Goal: Use online tool/utility: Utilize a website feature to perform a specific function

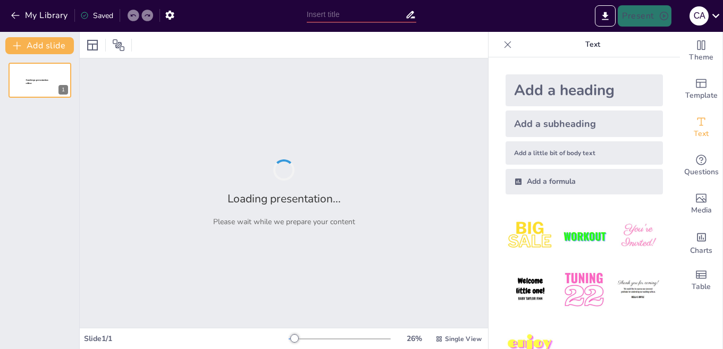
type input "Planes Atractivos de MTC Canal 4: Un Compromiso con la Comunidad"
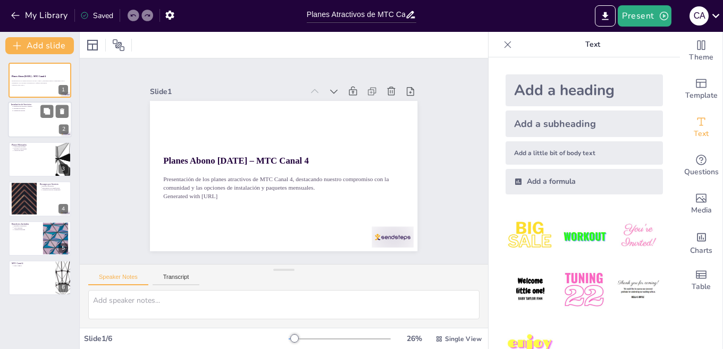
click at [52, 126] on div at bounding box center [40, 120] width 64 height 36
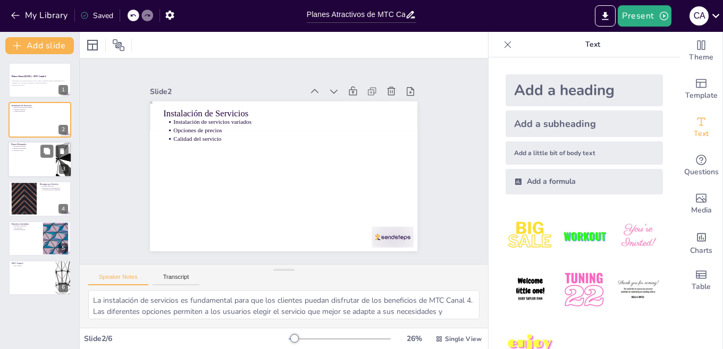
click at [33, 149] on p "Beneficios adicionales" at bounding box center [32, 148] width 39 height 2
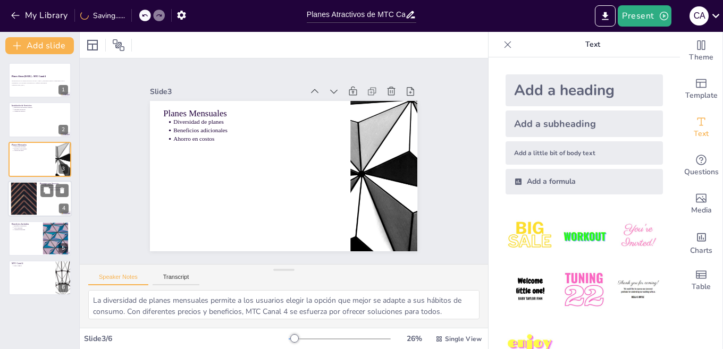
click at [22, 193] on div at bounding box center [23, 199] width 57 height 32
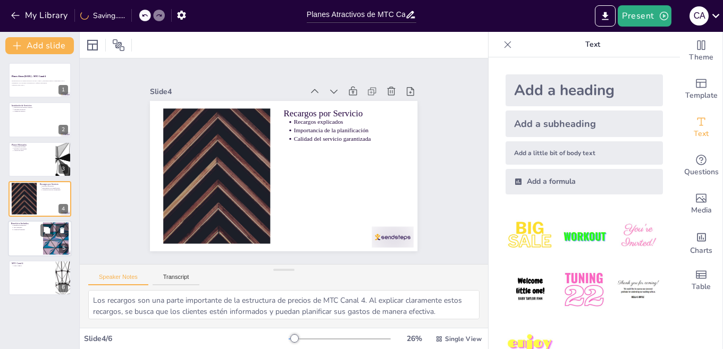
click at [45, 239] on div at bounding box center [55, 238] width 57 height 32
type textarea "Los beneficios incluidos en los planes son un gran atractivo para los clientes.…"
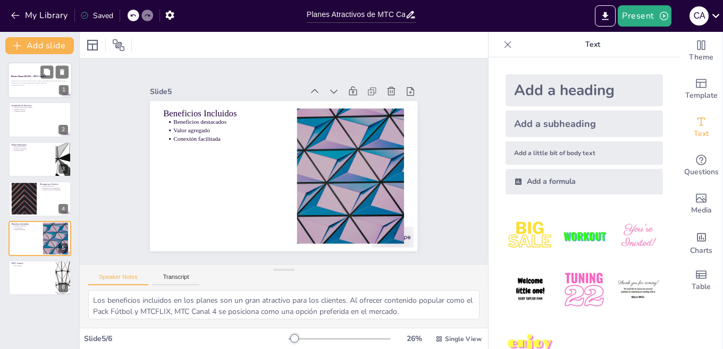
click at [34, 78] on div "Planes Abono [DATE] – MTC Canal 4" at bounding box center [39, 76] width 57 height 5
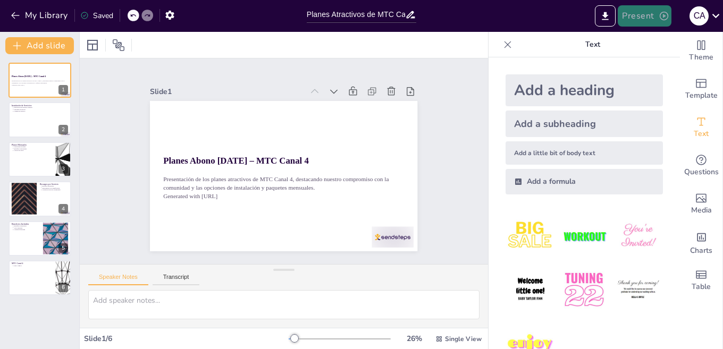
click at [647, 14] on button "Present" at bounding box center [644, 15] width 53 height 21
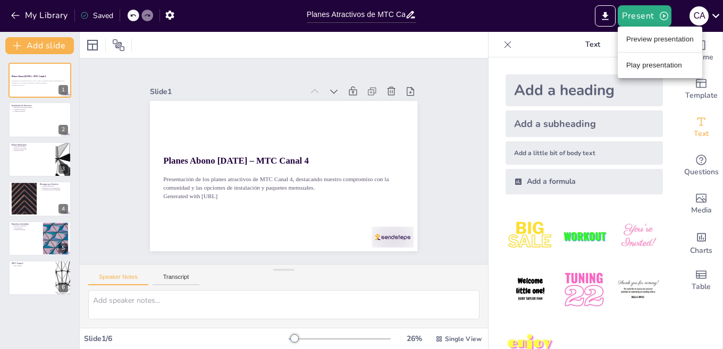
click at [651, 40] on li "Preview presentation" at bounding box center [660, 39] width 85 height 17
